Goal: Transaction & Acquisition: Purchase product/service

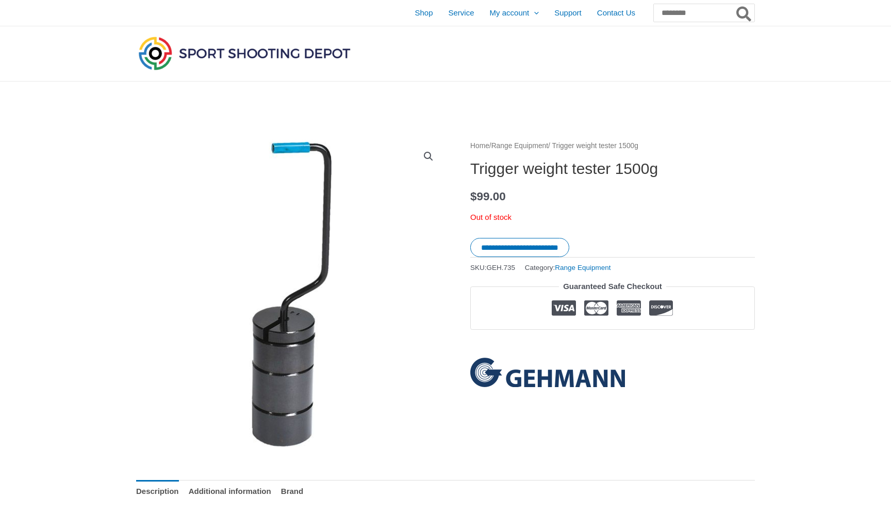
click at [570, 382] on img at bounding box center [547, 372] width 155 height 29
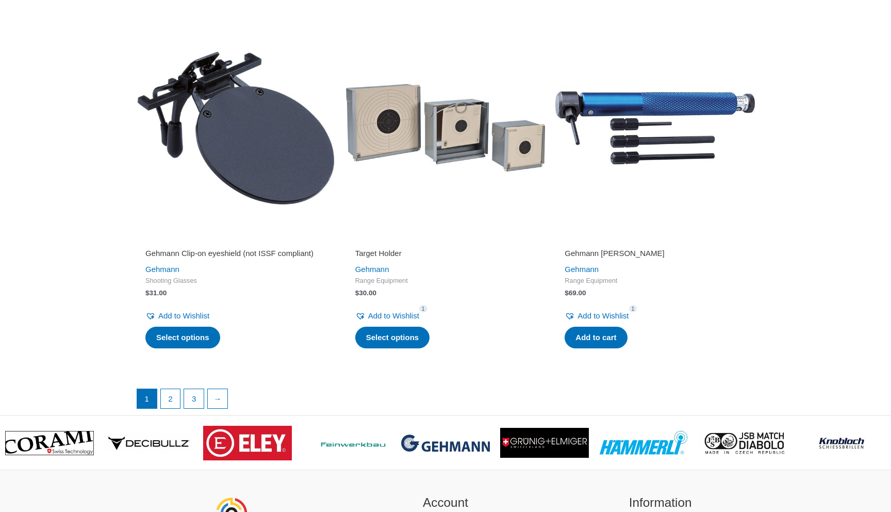
scroll to position [1988, 0]
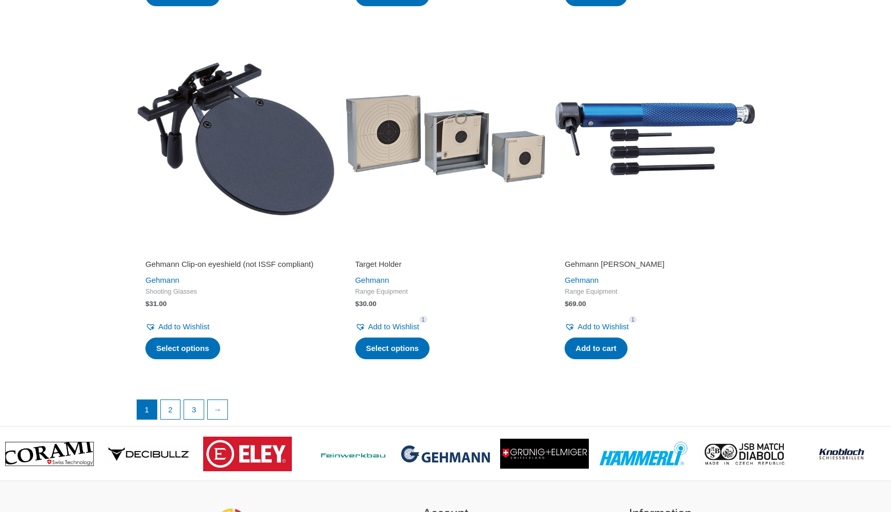
click at [441, 162] on img at bounding box center [446, 139] width 200 height 200
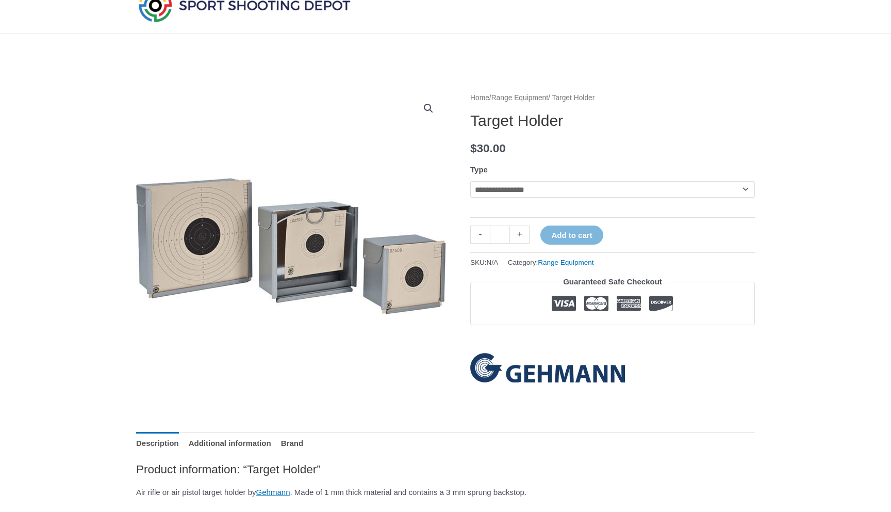
scroll to position [50, 0]
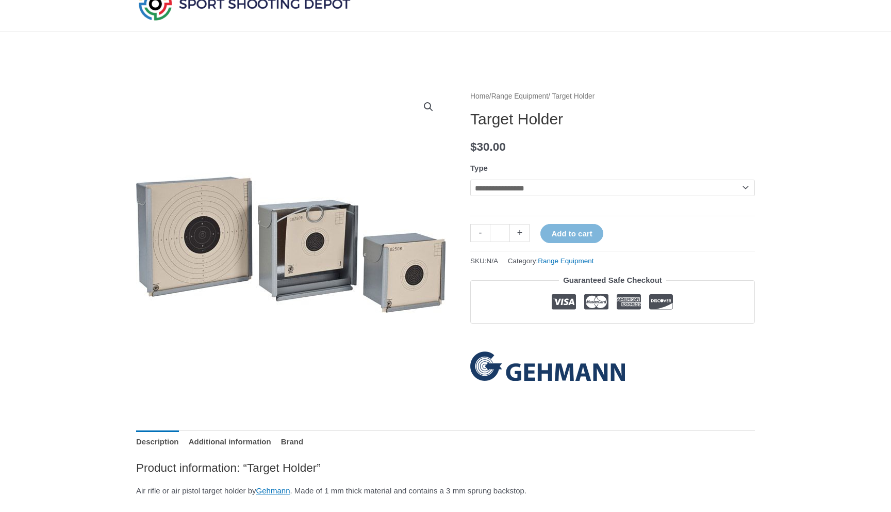
click at [523, 195] on select "**********" at bounding box center [612, 188] width 285 height 17
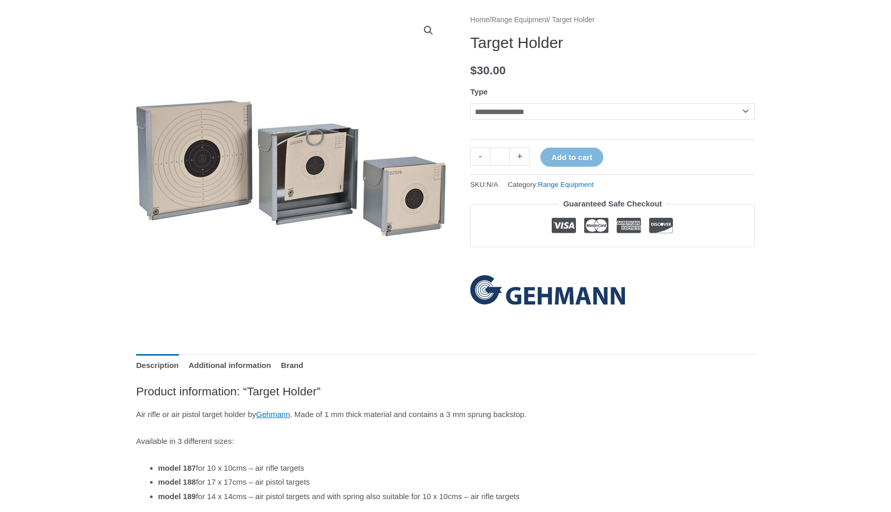
scroll to position [77, 0]
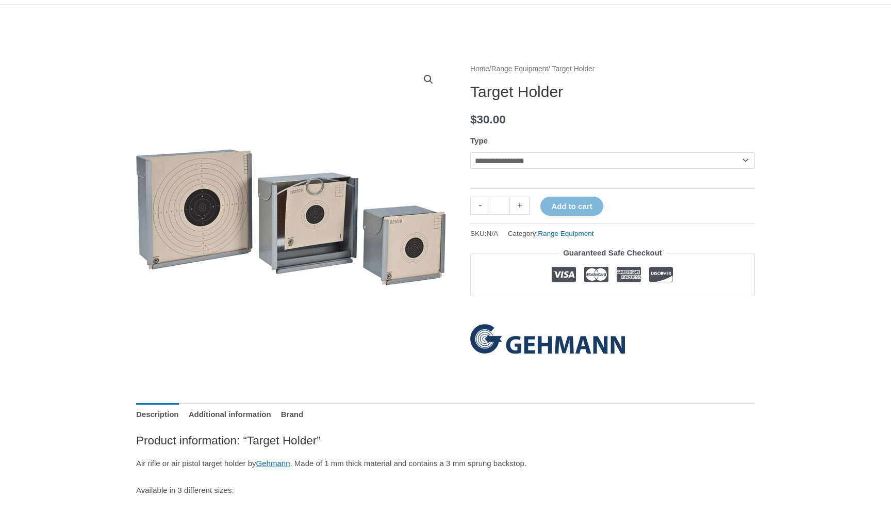
click at [304, 205] on img at bounding box center [291, 217] width 310 height 310
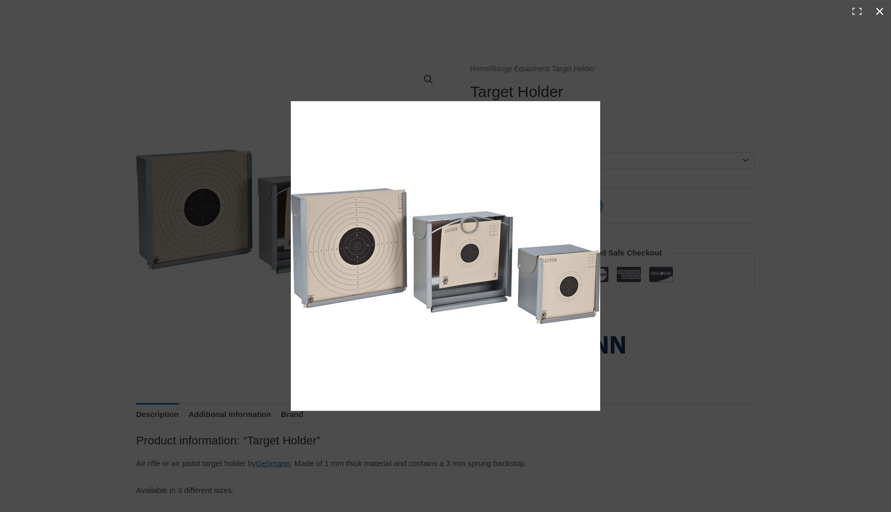
click at [723, 176] on div at bounding box center [587, 270] width 592 height 339
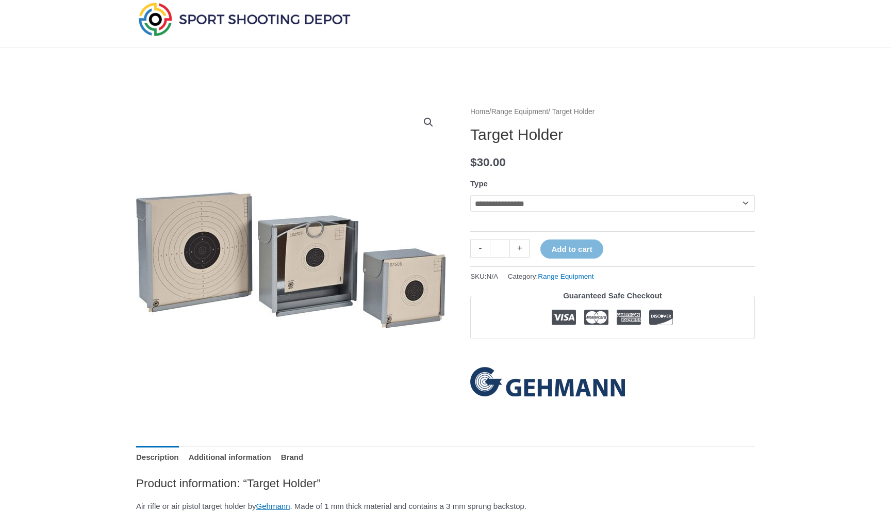
scroll to position [0, 0]
